Goal: Task Accomplishment & Management: Use online tool/utility

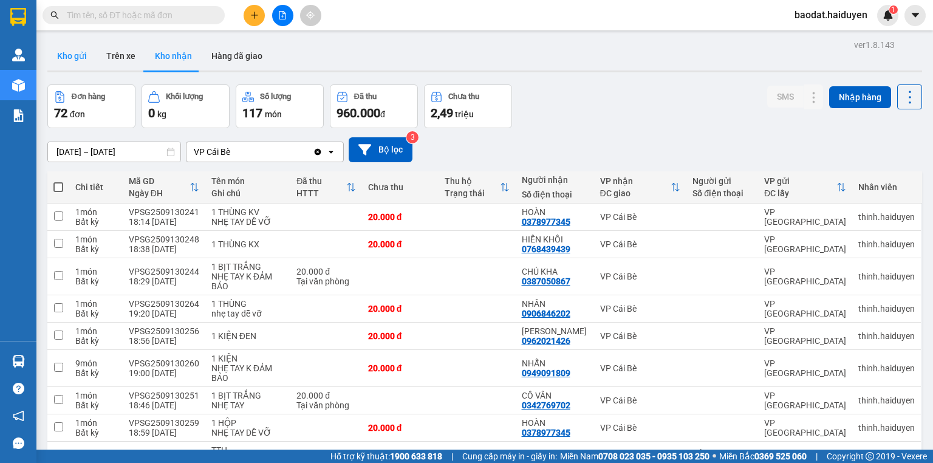
click at [69, 58] on button "Kho gửi" at bounding box center [71, 55] width 49 height 29
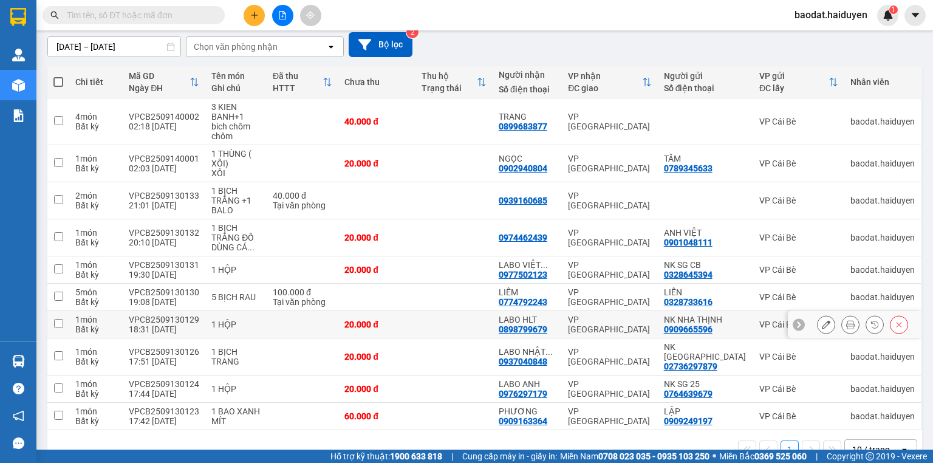
scroll to position [114, 0]
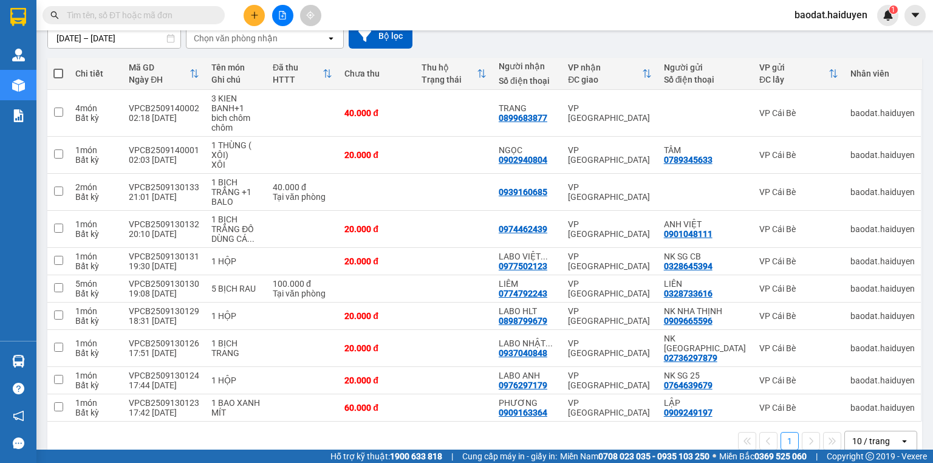
click at [56, 73] on span at bounding box center [58, 74] width 10 height 10
click at [58, 67] on input "checkbox" at bounding box center [58, 67] width 0 height 0
checkbox input "true"
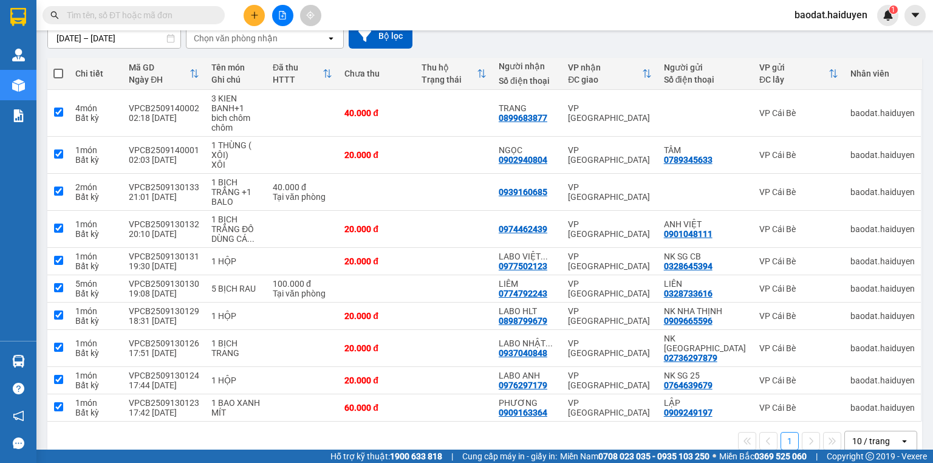
checkbox input "true"
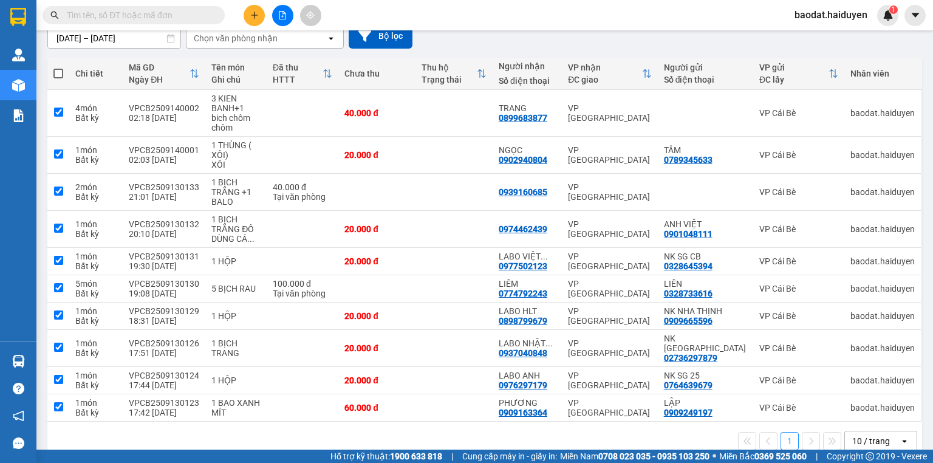
checkbox input "true"
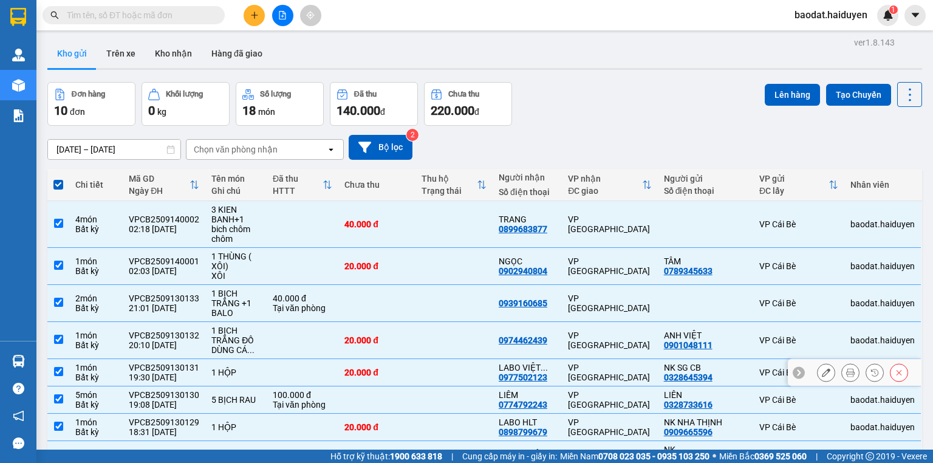
scroll to position [0, 0]
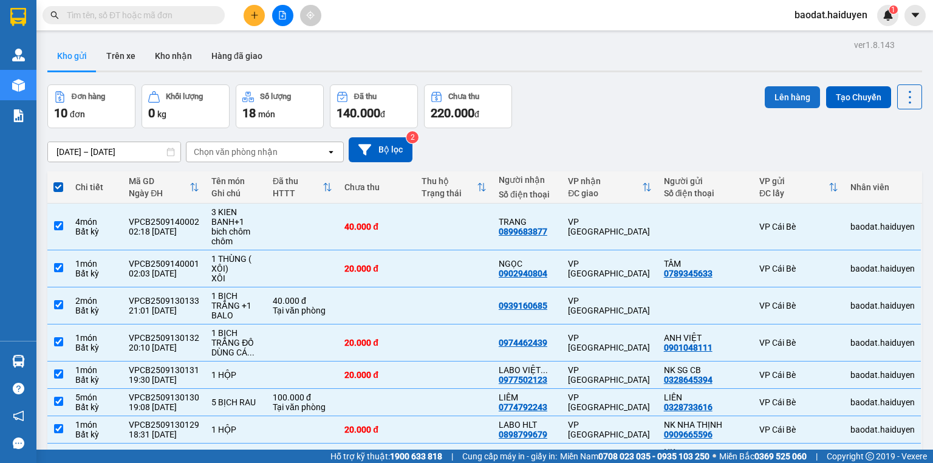
click at [777, 92] on button "Lên hàng" at bounding box center [792, 97] width 55 height 22
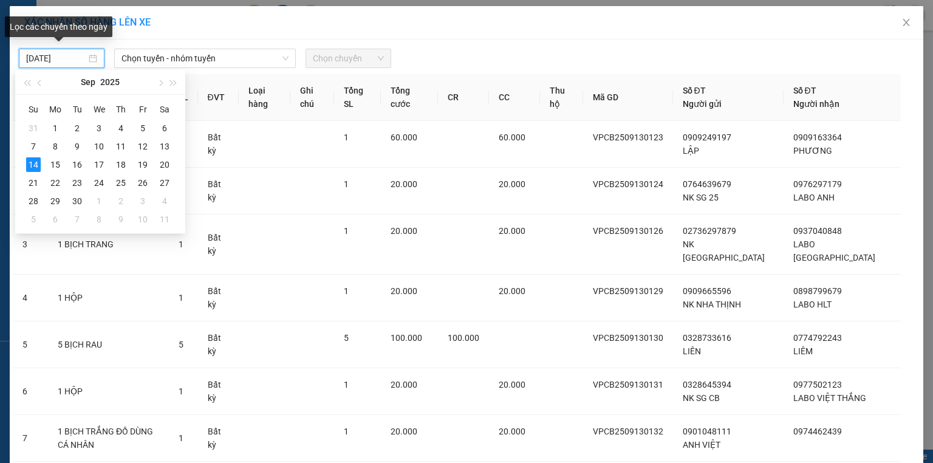
click at [49, 59] on input "[DATE]" at bounding box center [56, 58] width 60 height 13
type input "[DATE]"
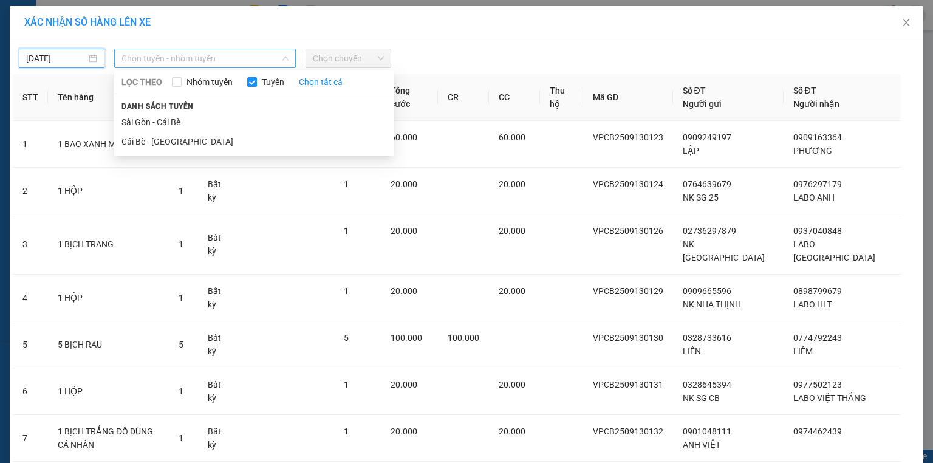
click at [160, 61] on span "Chọn tuyến - nhóm tuyến" at bounding box center [204, 58] width 167 height 18
click at [158, 142] on li "Cái Bè - [GEOGRAPHIC_DATA]" at bounding box center [253, 141] width 279 height 19
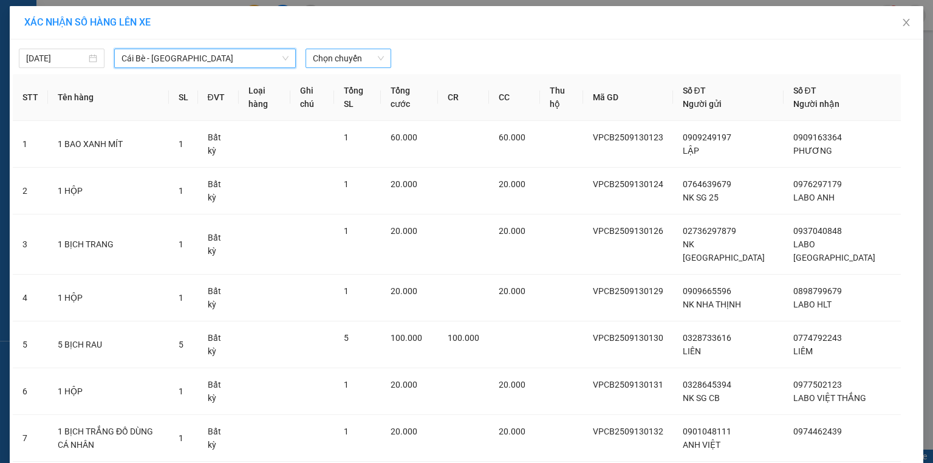
click at [318, 56] on span "Chọn chuyến" at bounding box center [348, 58] width 71 height 18
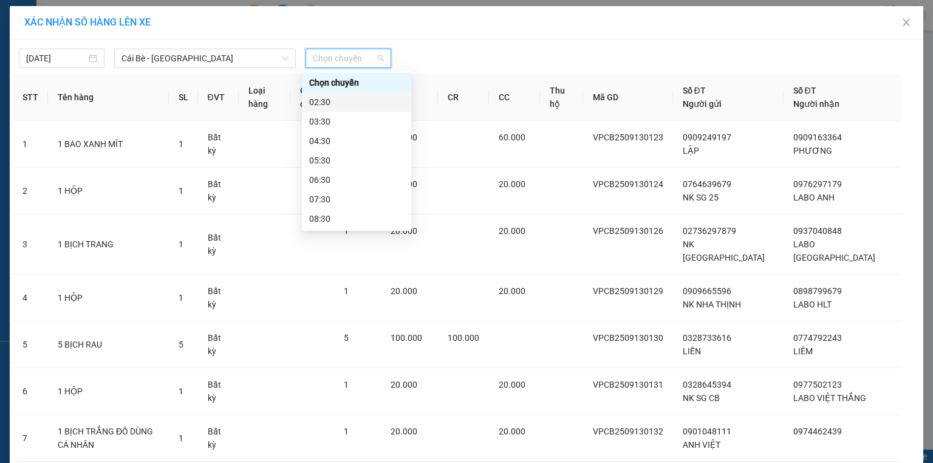
click at [326, 100] on div "02:30" at bounding box center [356, 101] width 95 height 13
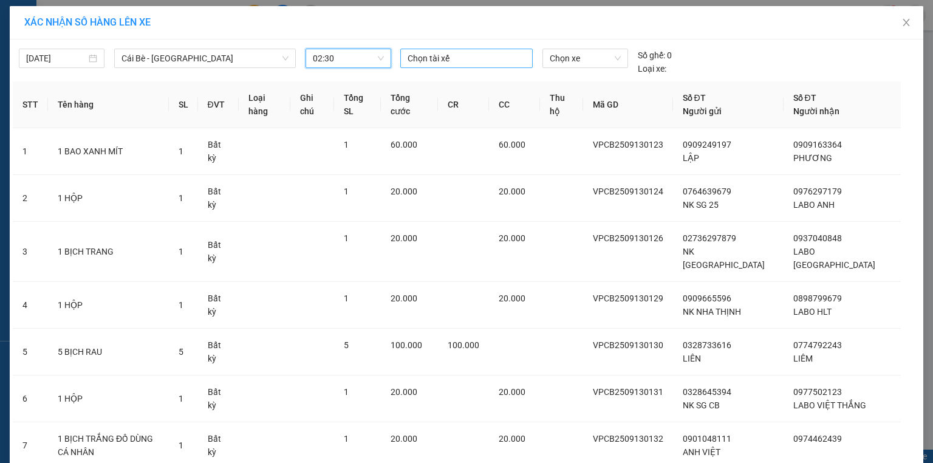
click at [460, 62] on div at bounding box center [466, 58] width 126 height 15
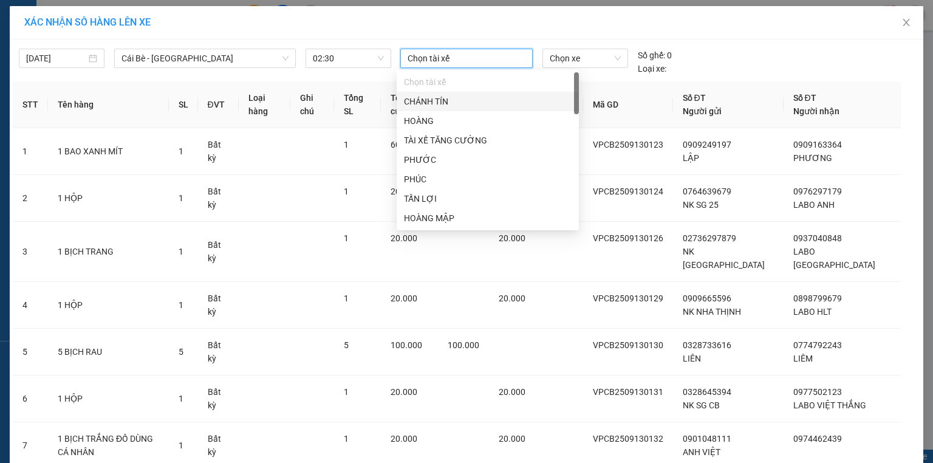
click at [440, 58] on div at bounding box center [466, 58] width 126 height 15
type input "co"
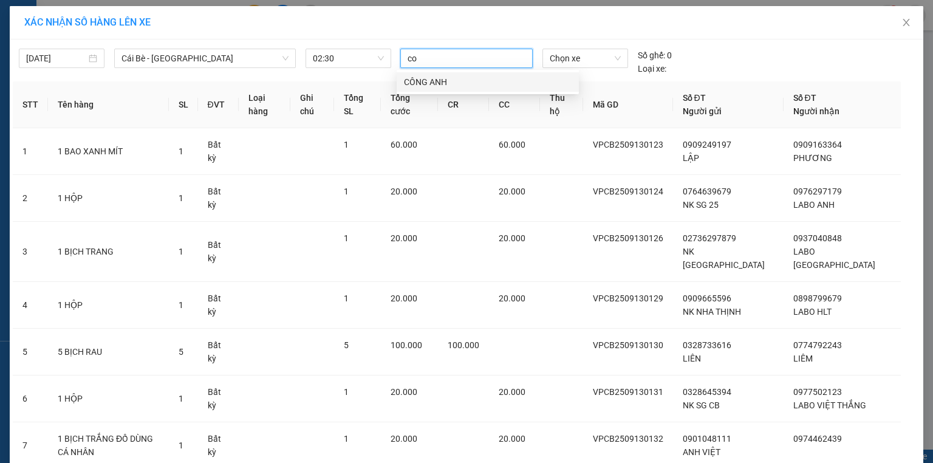
click at [416, 82] on div "CÔNG ANH" at bounding box center [488, 81] width 168 height 13
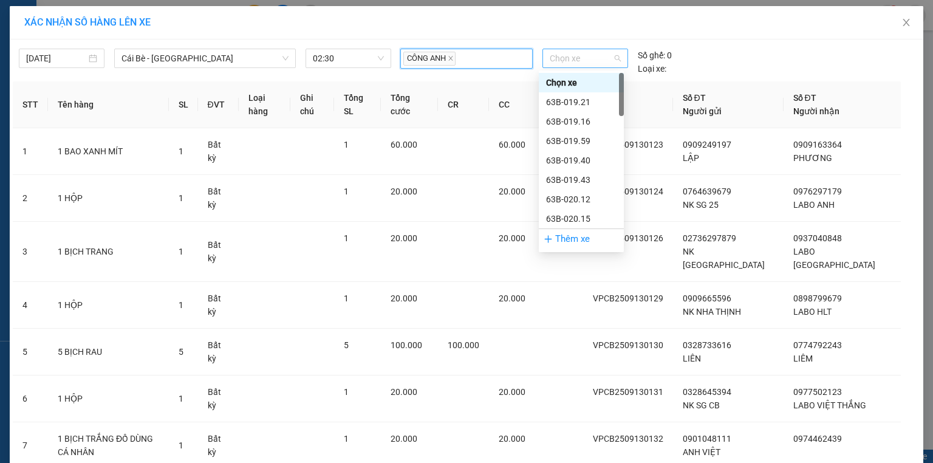
click at [556, 58] on span "Chọn xe" at bounding box center [585, 58] width 70 height 18
type input "69"
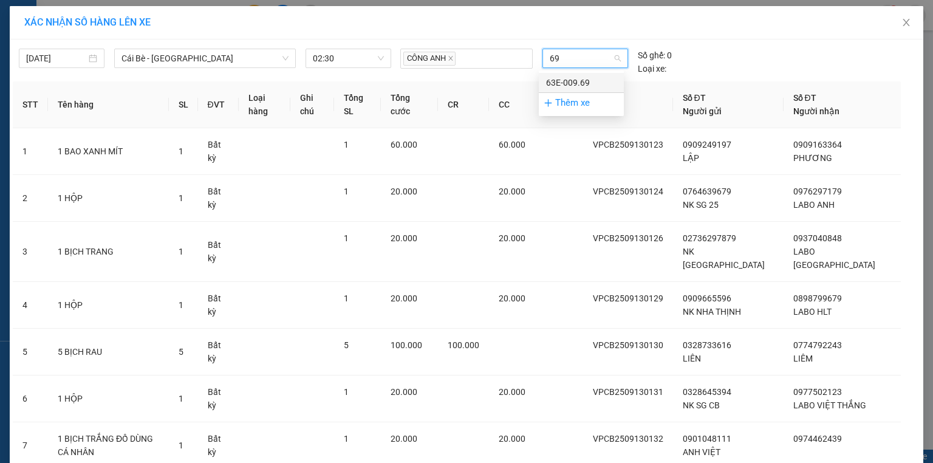
click at [562, 84] on div "63E-009.69" at bounding box center [581, 82] width 70 height 13
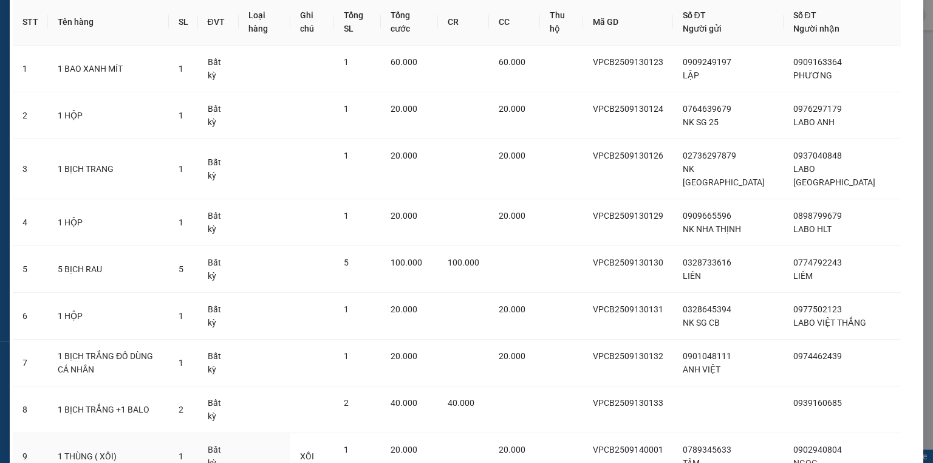
scroll to position [199, 0]
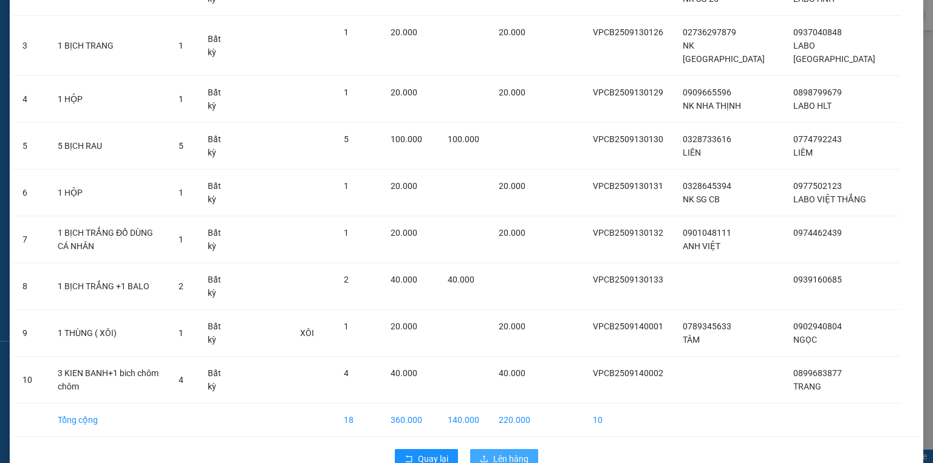
click at [498, 452] on span "Lên hàng" at bounding box center [510, 458] width 35 height 13
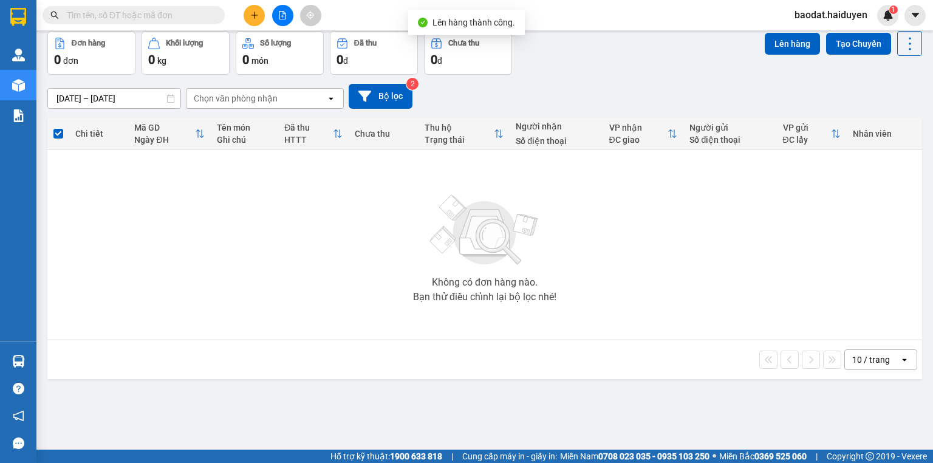
scroll to position [56, 0]
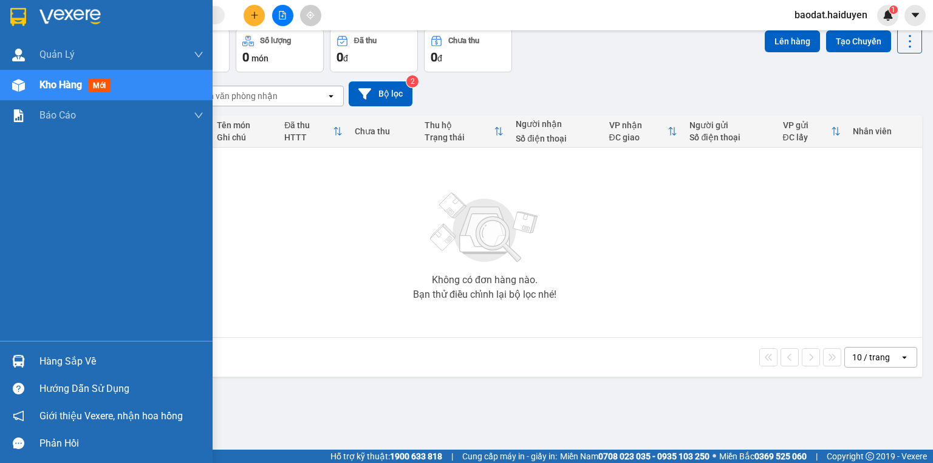
drag, startPoint x: 54, startPoint y: 247, endPoint x: 0, endPoint y: 311, distance: 84.1
